Goal: Navigation & Orientation: Go to known website

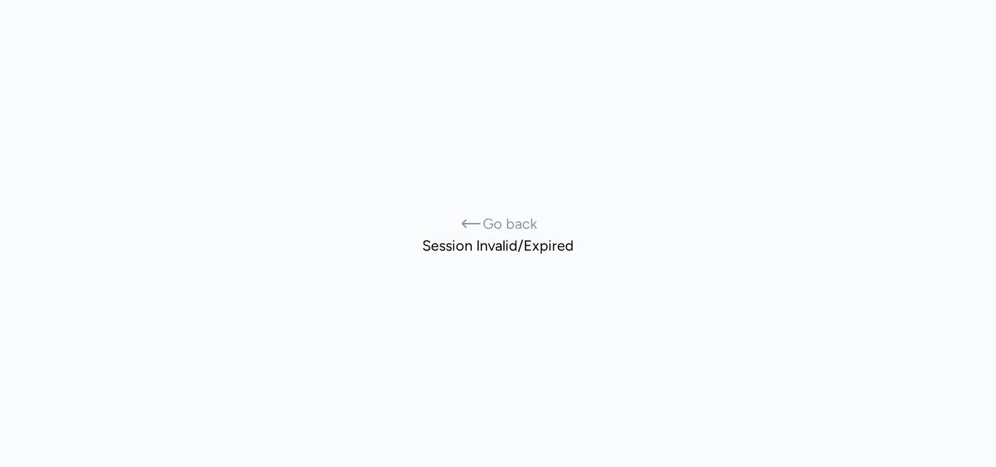
click at [501, 224] on span "Go back" at bounding box center [510, 224] width 55 height 20
click at [497, 225] on span "Go back" at bounding box center [510, 224] width 55 height 20
click at [504, 220] on span "Go back" at bounding box center [510, 224] width 55 height 20
